Goal: Task Accomplishment & Management: Complete application form

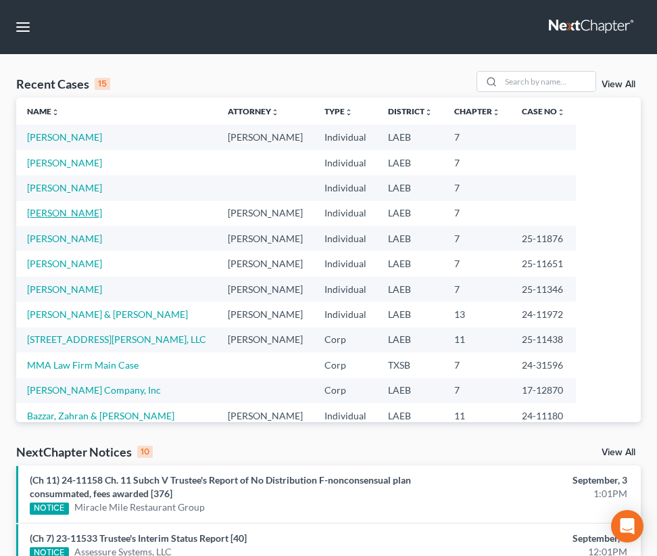
click at [51, 216] on link "[PERSON_NAME]" at bounding box center [64, 212] width 75 height 11
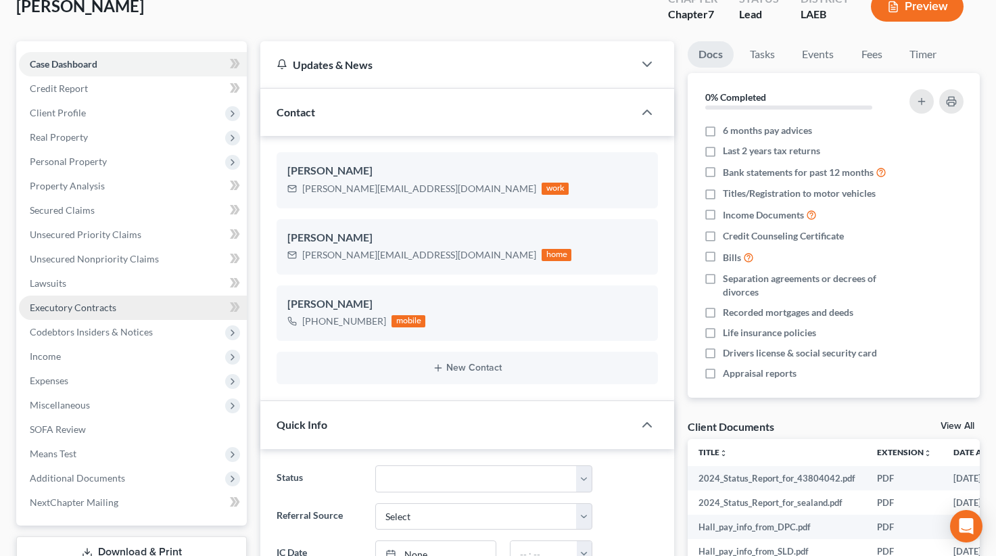
scroll to position [55, 0]
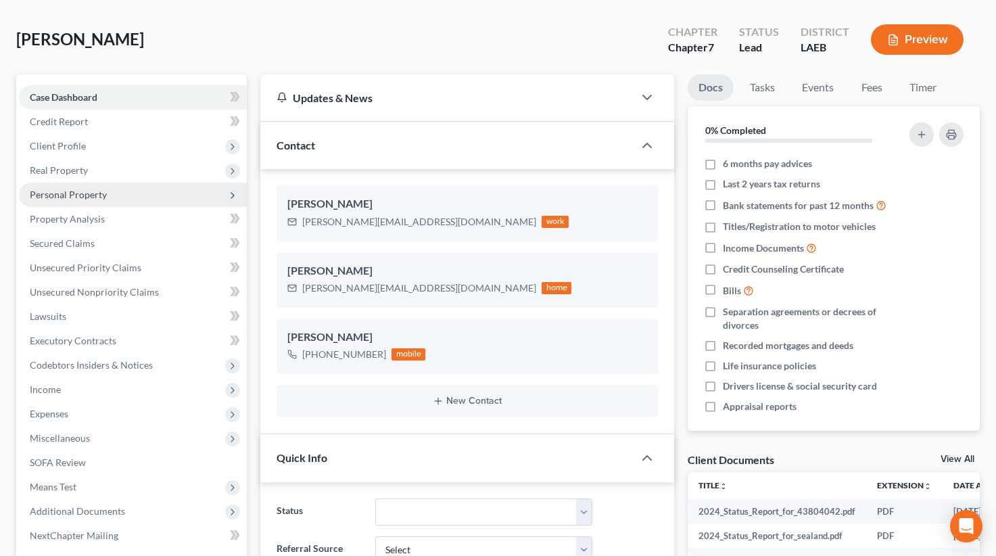
click at [95, 197] on span "Personal Property" at bounding box center [68, 194] width 77 height 11
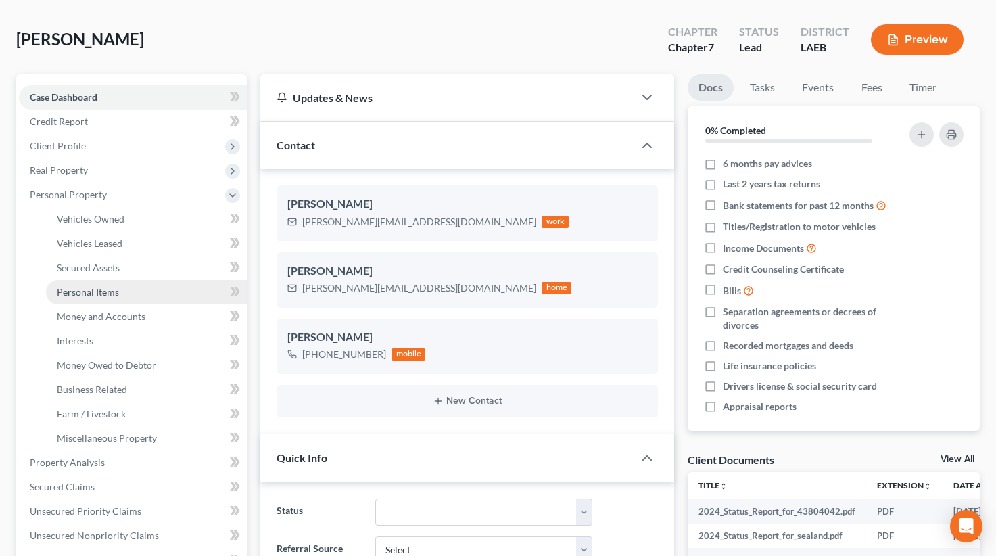
click at [94, 285] on link "Personal Items" at bounding box center [146, 292] width 201 height 24
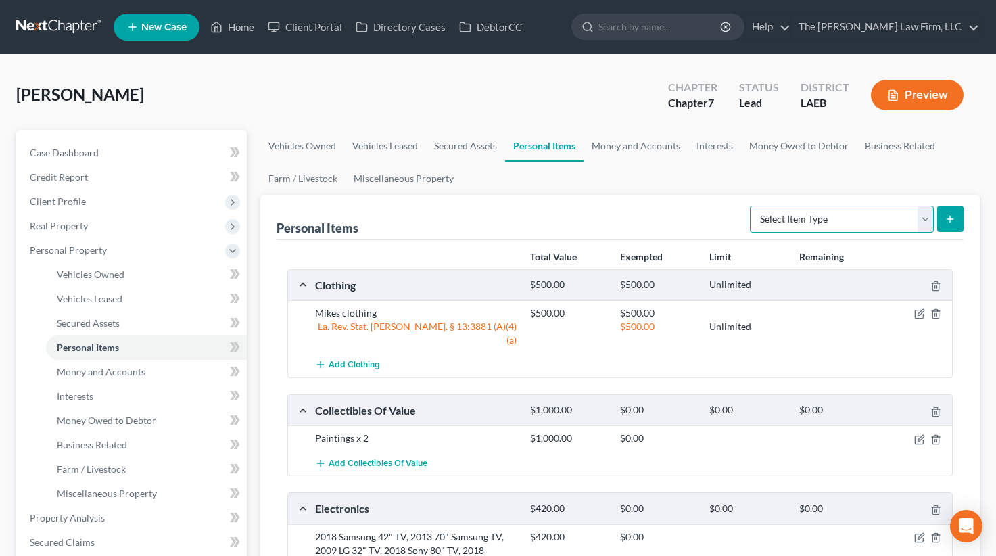
click at [667, 223] on select "Select Item Type Clothing (A/B: 11) Collectibles Of Value (A/B: 8) Electronics …" at bounding box center [842, 219] width 184 height 27
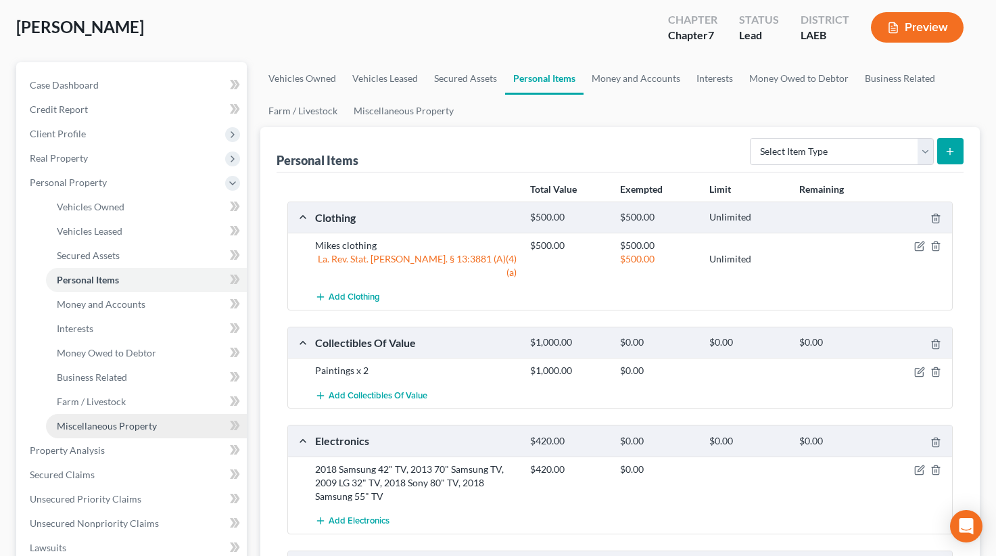
click at [107, 429] on span "Miscellaneous Property" at bounding box center [107, 425] width 100 height 11
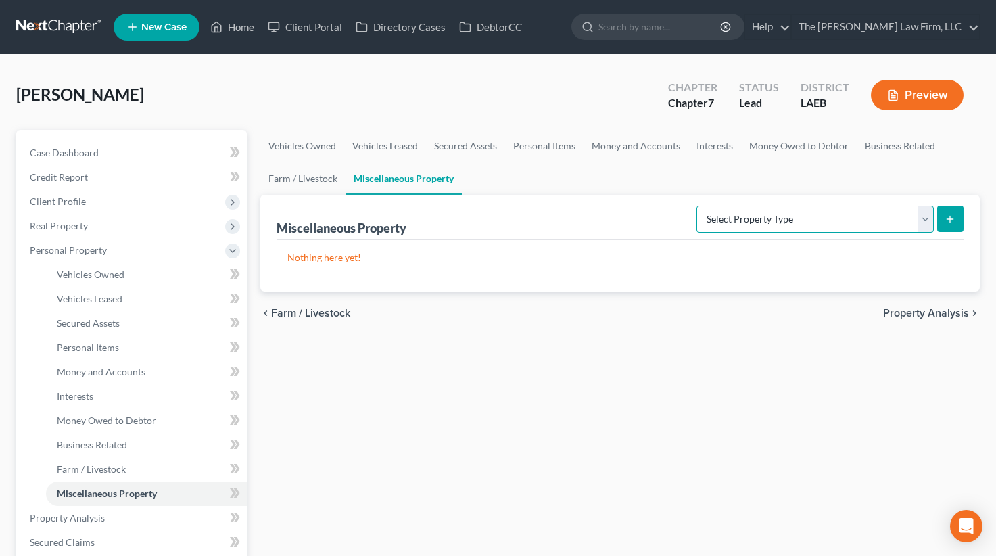
click at [667, 210] on select "Select Property Type Assigned for Creditor Benefit [DATE] (SOFA: 12) Holding fo…" at bounding box center [815, 219] width 237 height 27
select select "transferred"
click at [667, 206] on select "Select Property Type Assigned for Creditor Benefit [DATE] (SOFA: 12) Holding fo…" at bounding box center [815, 219] width 237 height 27
click at [667, 218] on icon "submit" at bounding box center [950, 219] width 11 height 11
select select "Ordinary ([DATE])"
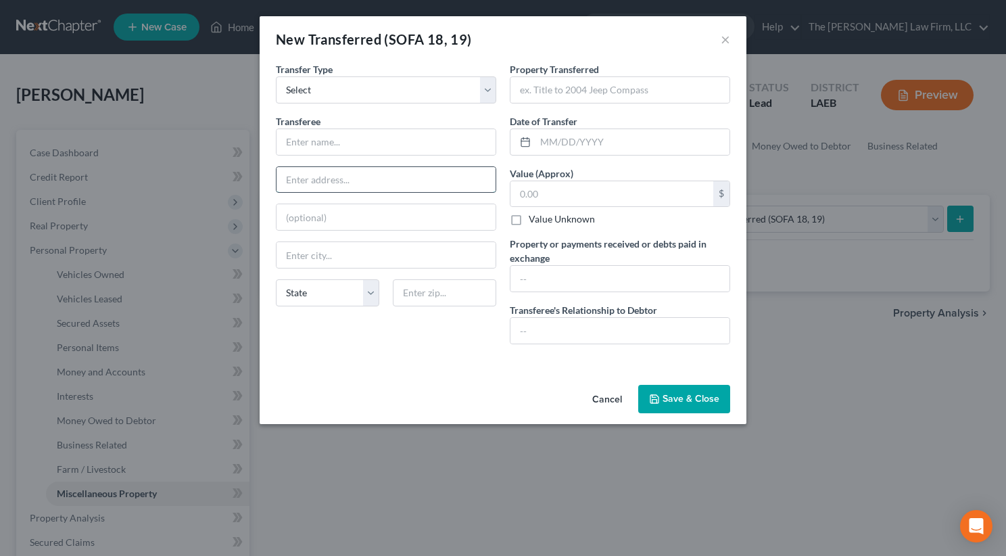
click at [347, 170] on input "text" at bounding box center [386, 180] width 219 height 26
click at [339, 149] on input "text" at bounding box center [386, 142] width 219 height 26
type input "[PERSON_NAME]"
click at [527, 92] on input "text" at bounding box center [620, 90] width 219 height 26
type input "Golf Cart"
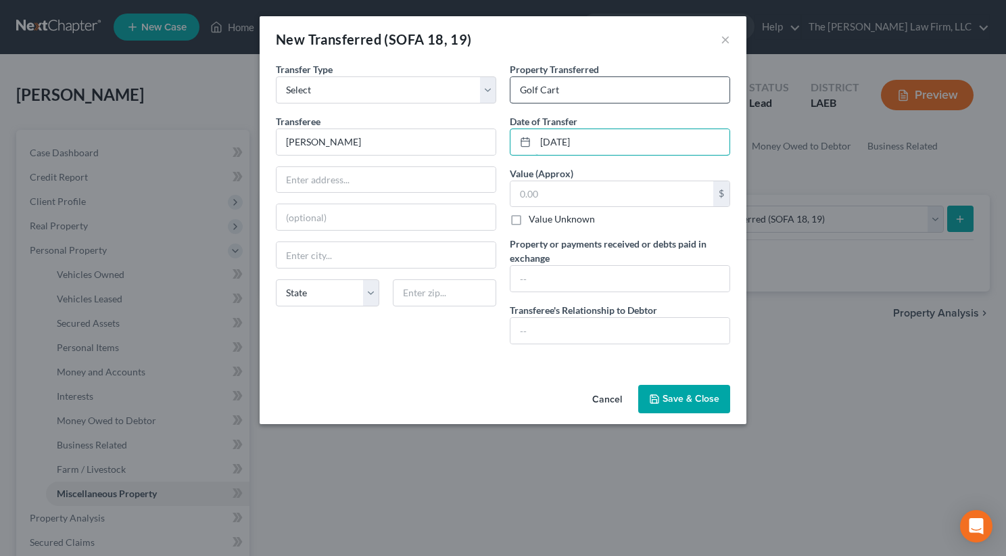
type input "[DATE]"
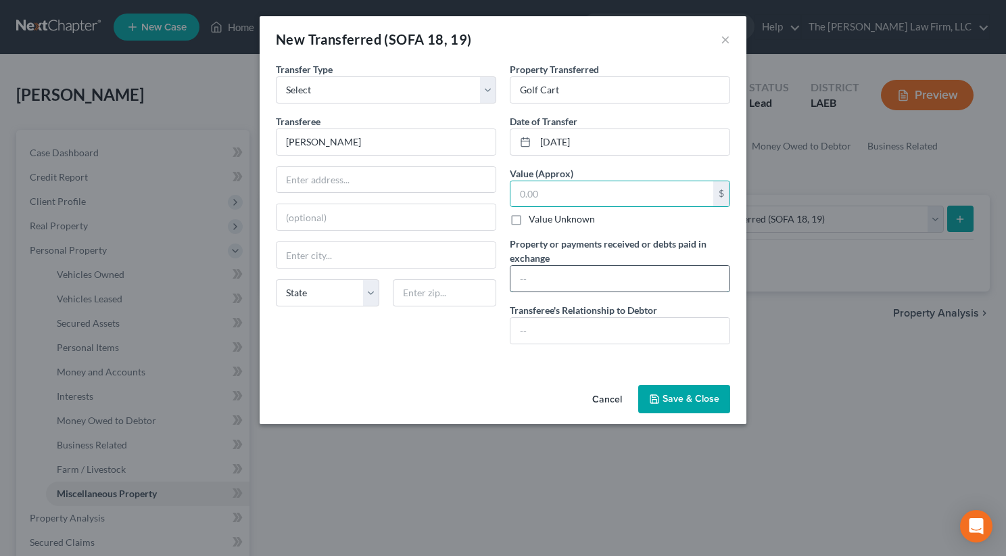
click at [544, 283] on input "text" at bounding box center [620, 279] width 219 height 26
type input "3500"
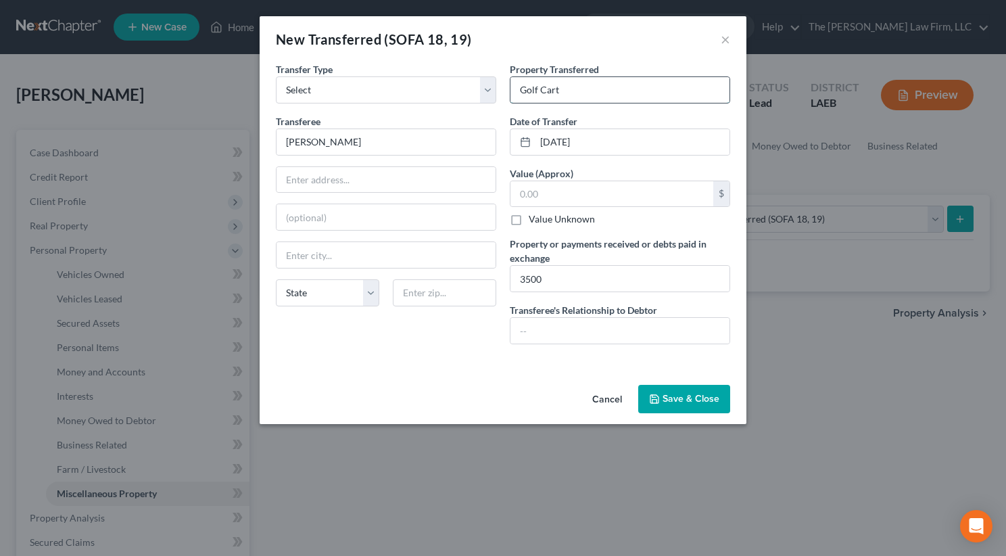
click at [589, 91] on input "Golf Cart" at bounding box center [620, 90] width 219 height 26
click at [646, 89] on input "Golf Cart (Alpha EV Titan 2022" at bounding box center [620, 90] width 219 height 26
type input "Golf Cart (Alpha EV Titan 2022)"
click at [625, 136] on input "[DATE]" at bounding box center [633, 142] width 194 height 26
click at [667, 396] on button "Save & Close" at bounding box center [684, 399] width 92 height 28
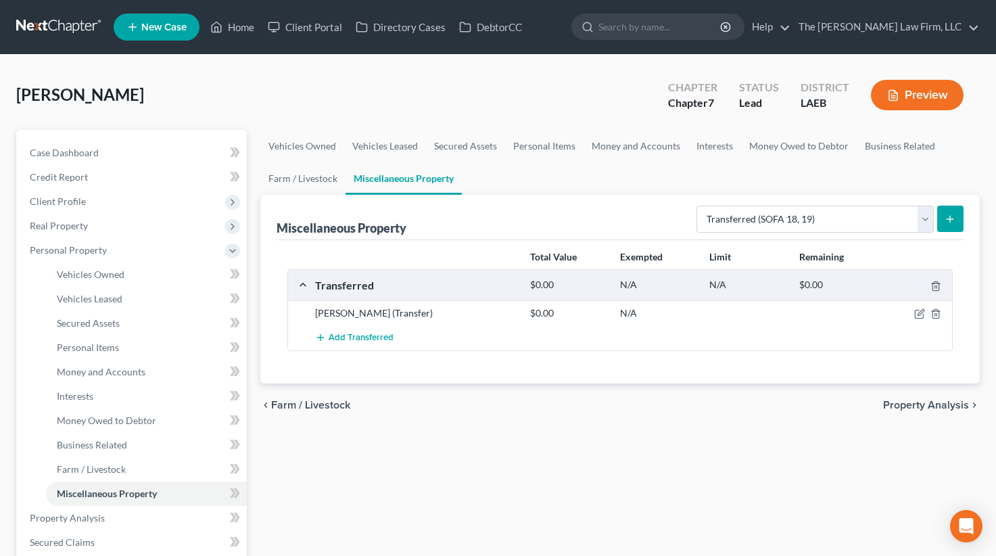
click at [667, 216] on icon "submit" at bounding box center [950, 219] width 11 height 11
select select "Ordinary ([DATE])"
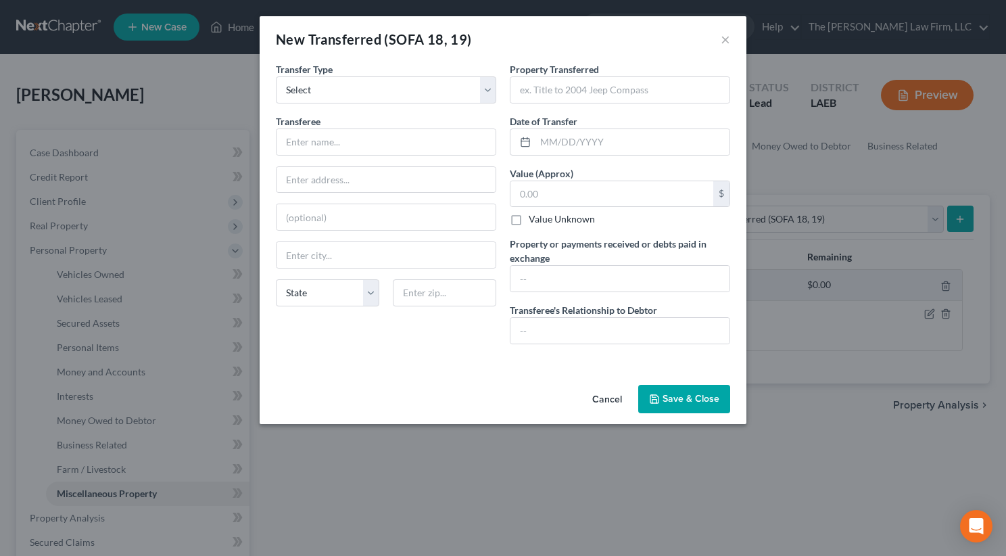
click at [444, 124] on div "Transferee *" at bounding box center [386, 134] width 220 height 41
click at [435, 147] on input "text" at bounding box center [386, 142] width 219 height 26
type input "[PERSON_NAME]"
type input "Golf Cart (Alpha EV Titan 2022)"
type input "[DATE]"
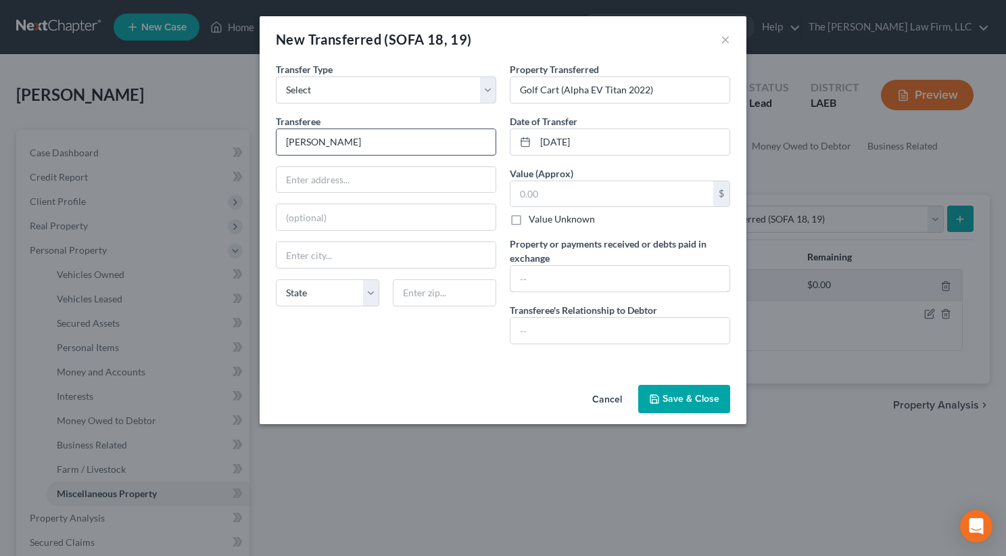
type input "3500"
drag, startPoint x: 670, startPoint y: 93, endPoint x: 402, endPoint y: 138, distance: 271.5
click at [402, 138] on div "Transfer Type * Select Ordinary ([DATE]) [DATE] Transferee * [PERSON_NAME] Stat…" at bounding box center [503, 208] width 468 height 293
type input "Sea Doo (44FA GTX LTD 2015)"
drag, startPoint x: 597, startPoint y: 273, endPoint x: 421, endPoint y: 279, distance: 176.6
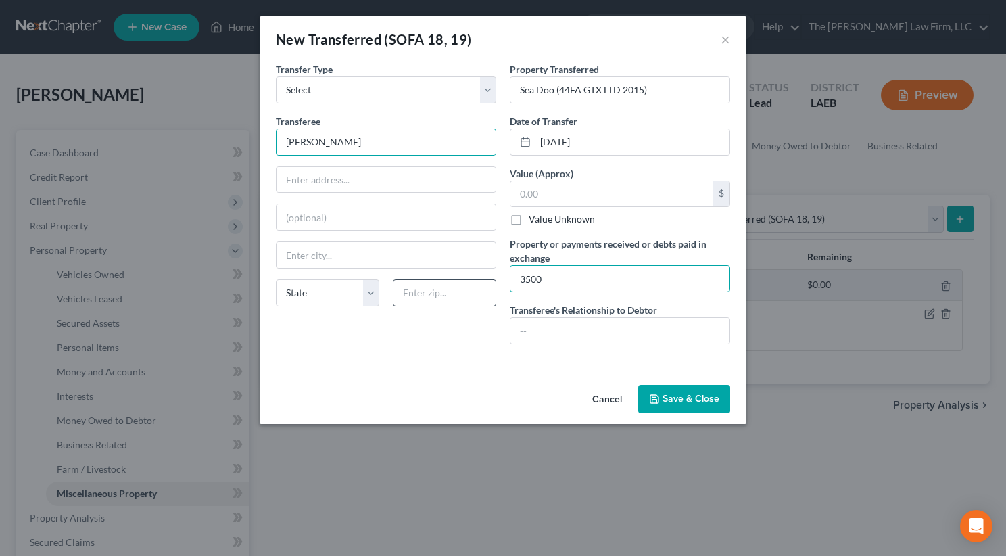
click at [421, 279] on div "Transfer Type * Select Ordinary ([DATE]) [DATE] Transferee * [PERSON_NAME] Stat…" at bounding box center [503, 208] width 468 height 293
type input "5500"
click at [667, 399] on button "Save & Close" at bounding box center [684, 399] width 92 height 28
